Goal: Task Accomplishment & Management: Manage account settings

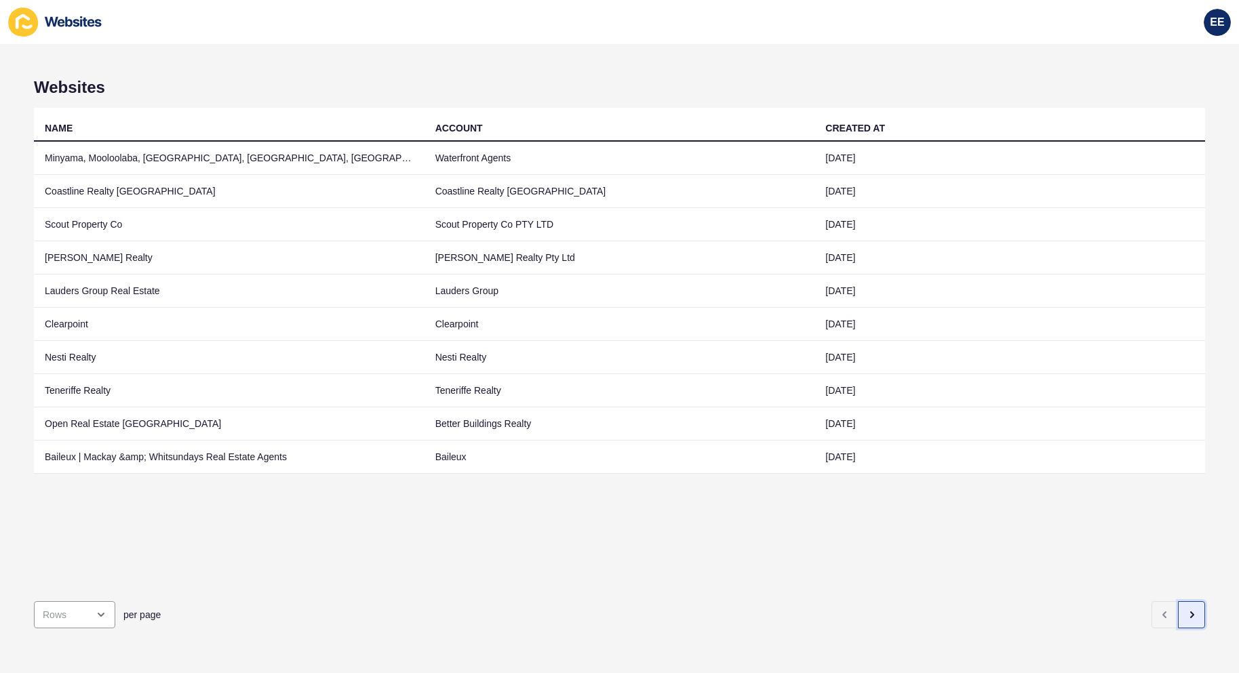
click at [1193, 604] on button "button" at bounding box center [1191, 614] width 27 height 27
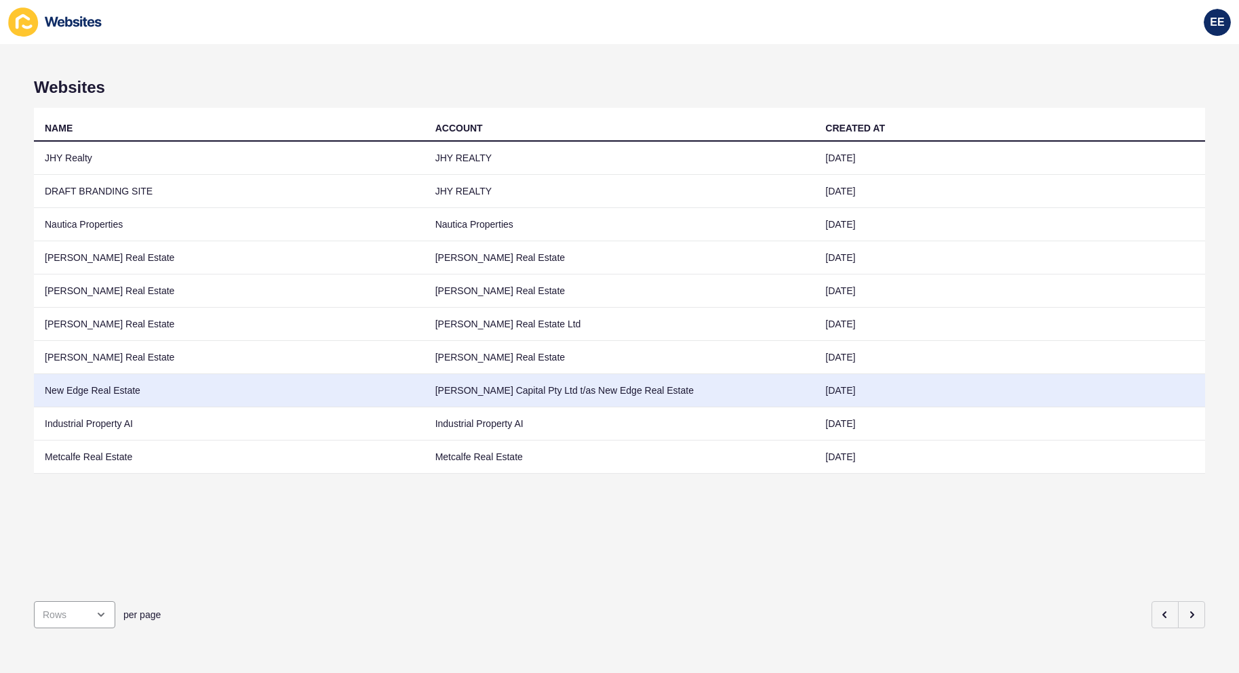
click at [82, 397] on td "New Edge Real Estate" at bounding box center [229, 390] width 391 height 33
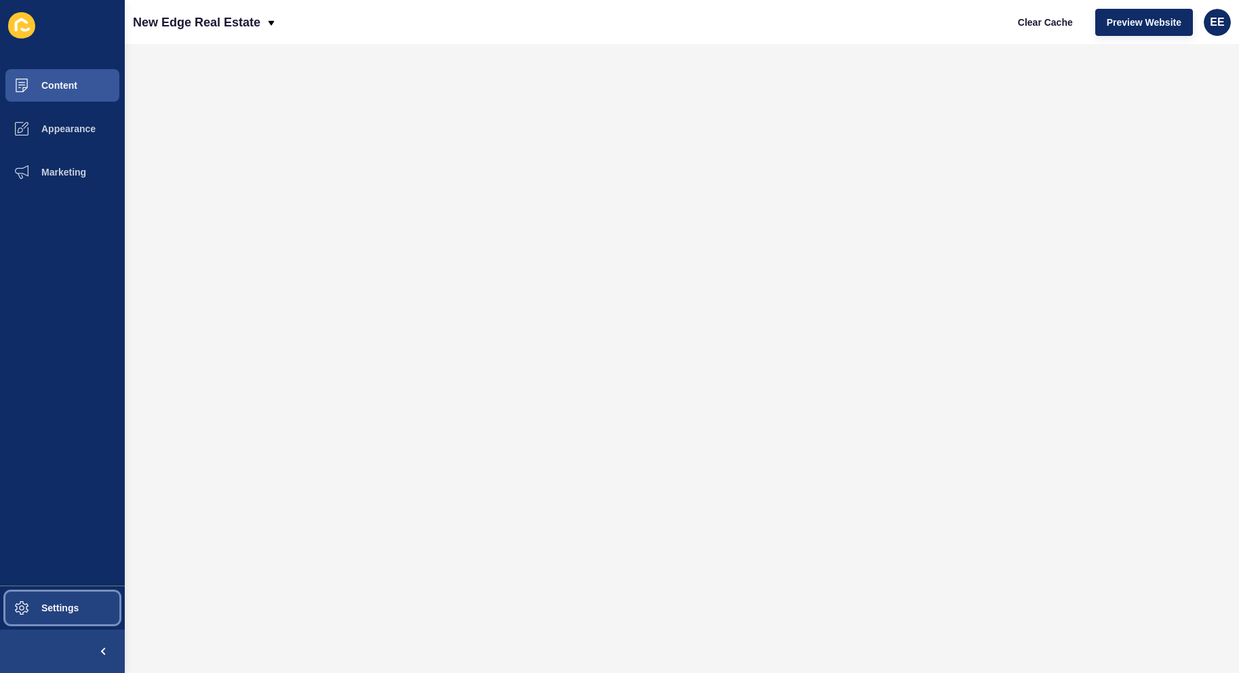
drag, startPoint x: 16, startPoint y: 600, endPoint x: 92, endPoint y: 571, distance: 80.7
click at [18, 601] on span at bounding box center [21, 608] width 43 height 43
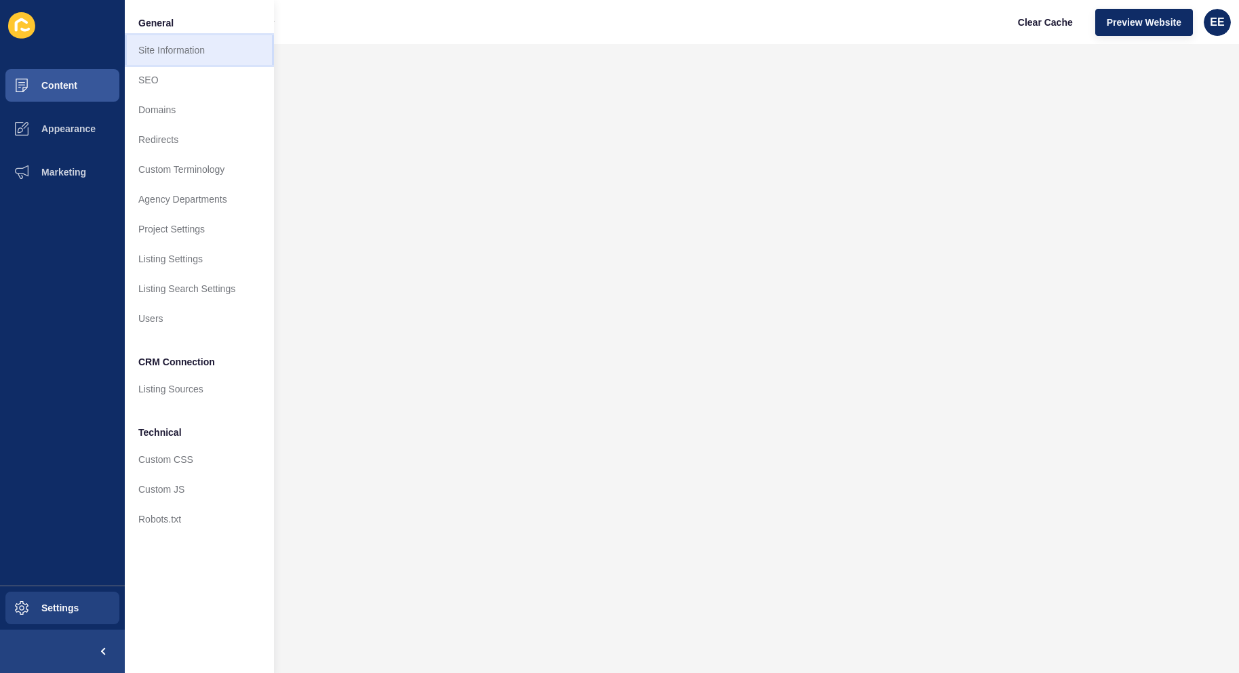
click at [190, 45] on link "Site Information" at bounding box center [199, 50] width 149 height 30
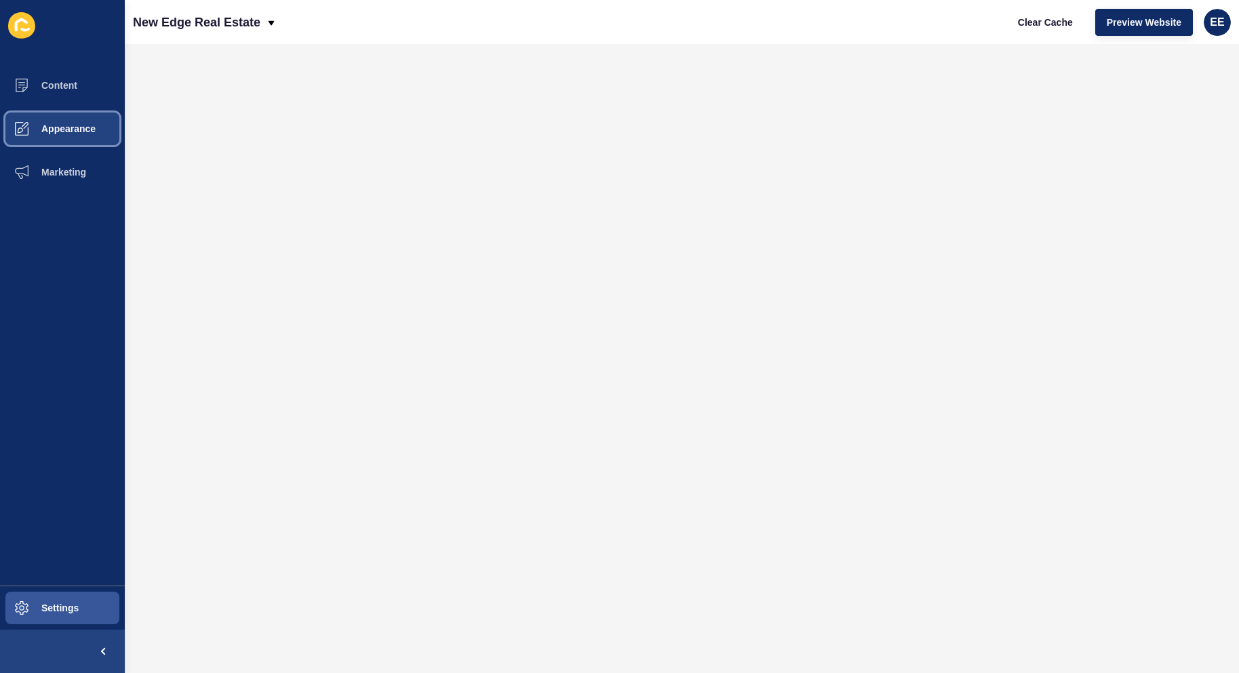
click at [60, 128] on span "Appearance" at bounding box center [47, 128] width 98 height 11
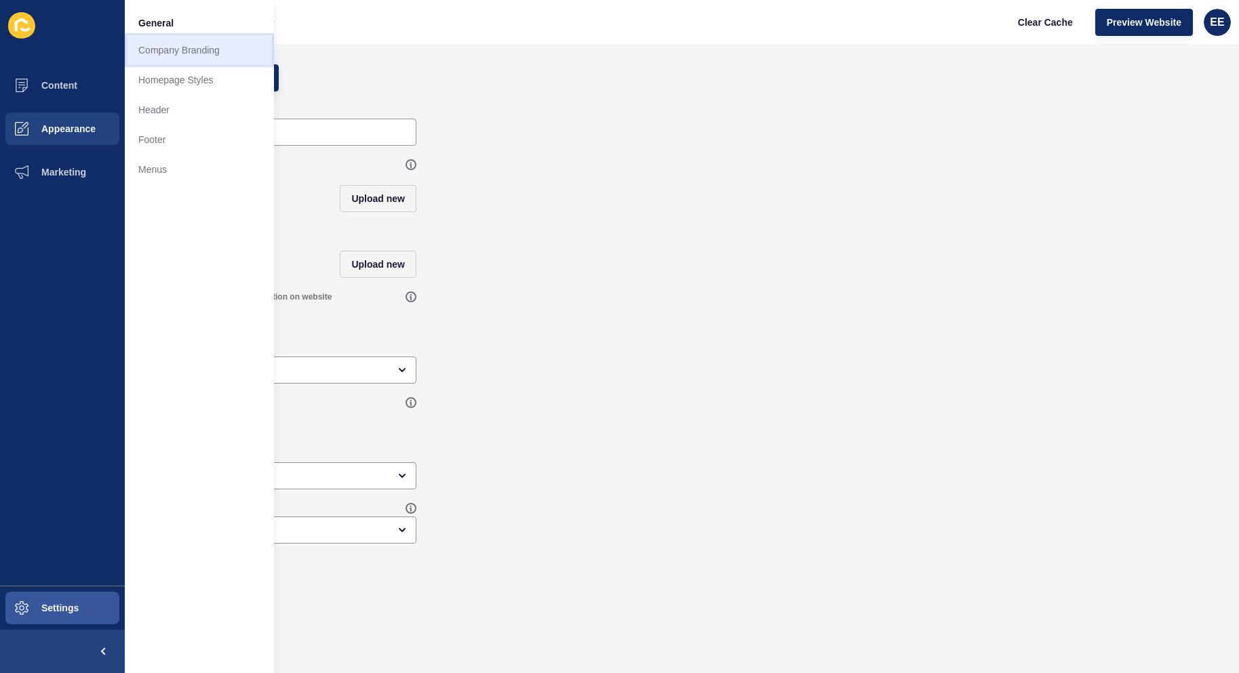
click at [165, 49] on link "Company Branding" at bounding box center [199, 50] width 149 height 30
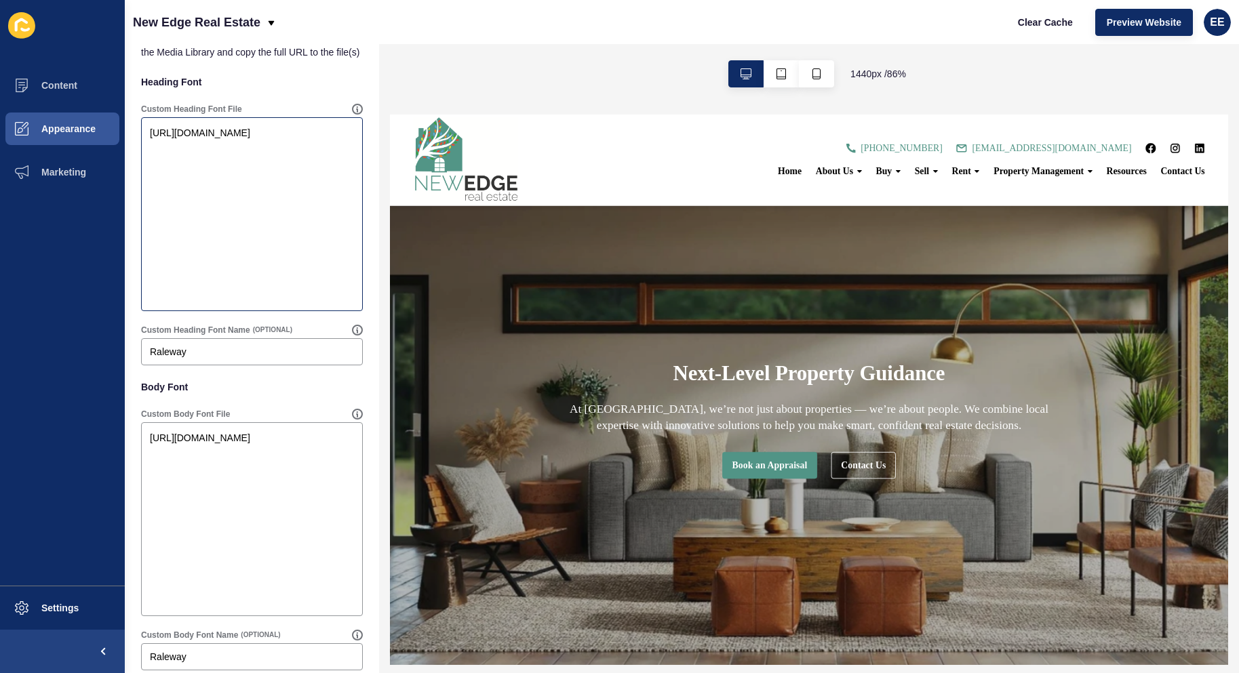
scroll to position [1094, 0]
